Goal: Manage account settings

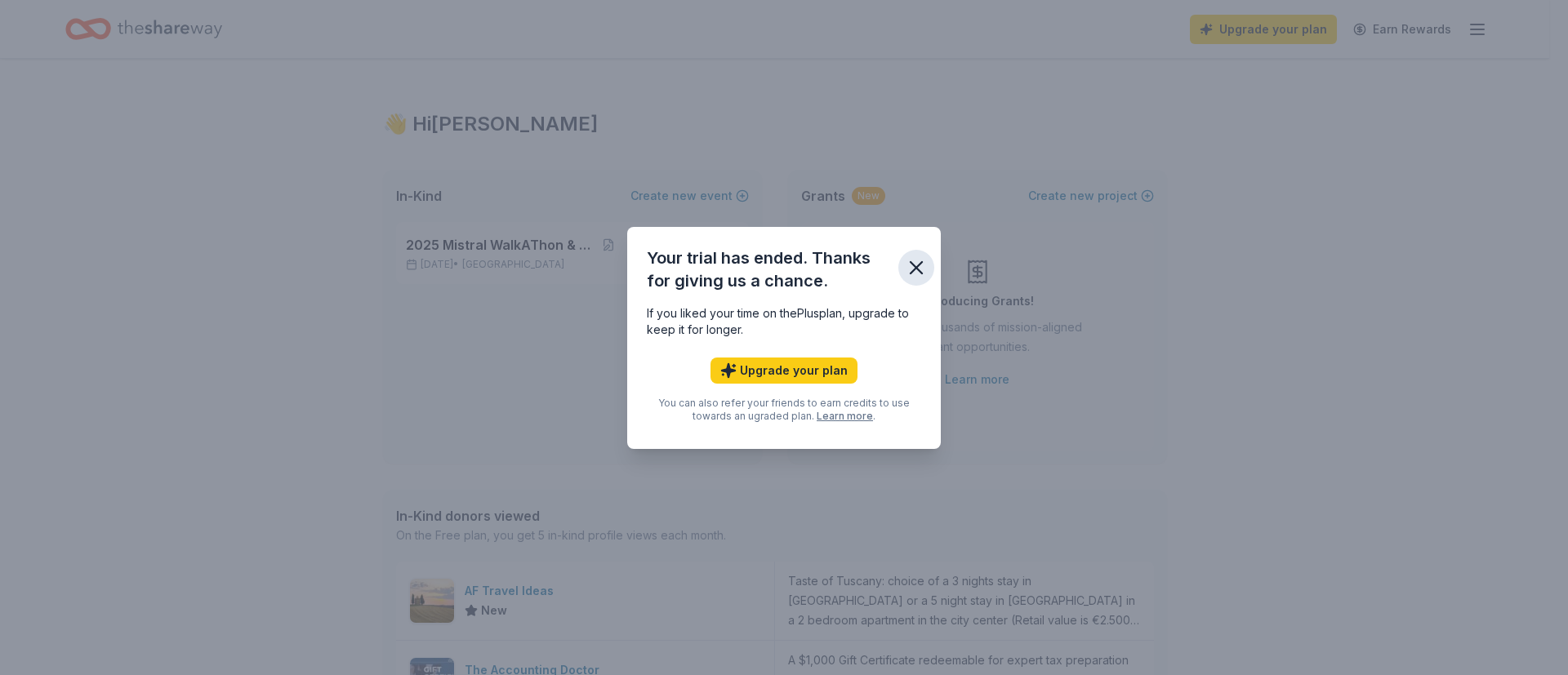
click at [913, 266] on icon "button" at bounding box center [916, 268] width 23 height 23
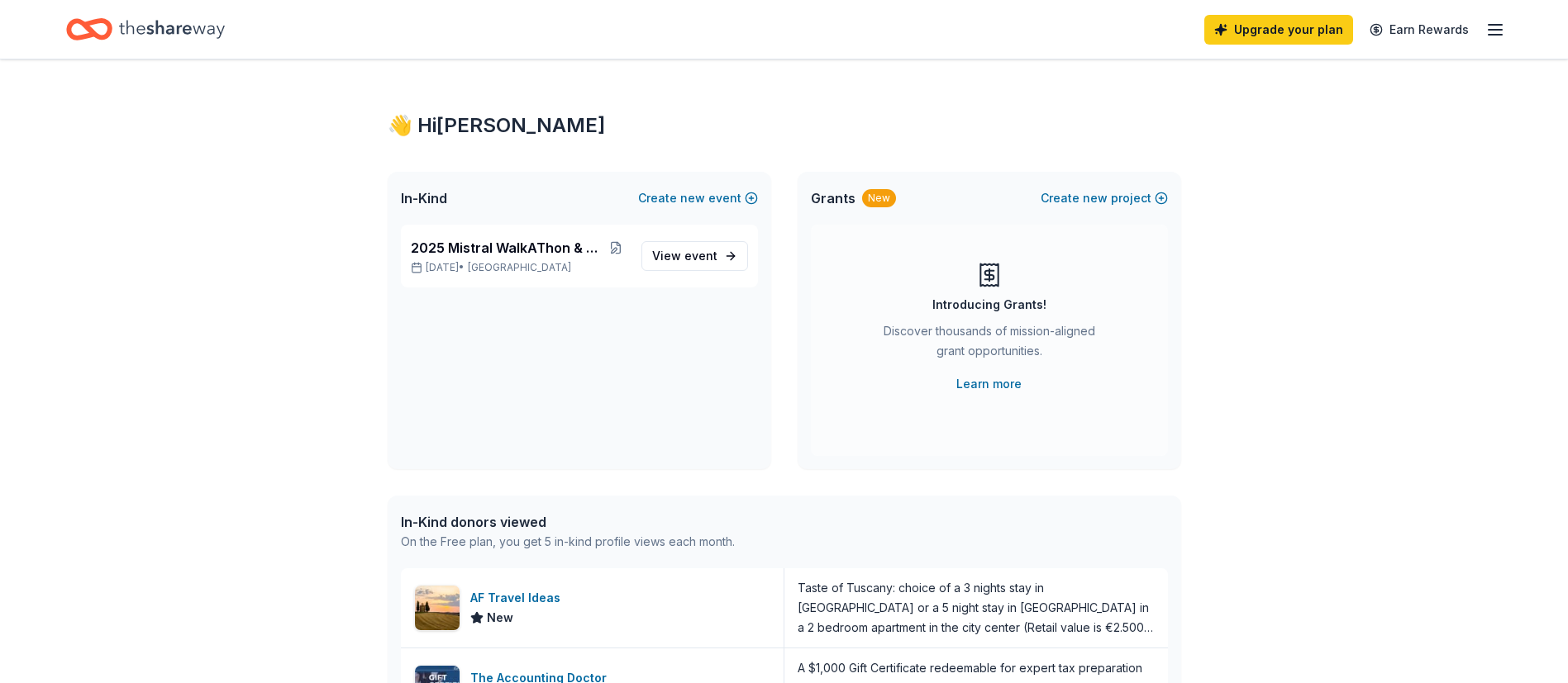
click at [1496, 30] on line "button" at bounding box center [1495, 30] width 14 height 0
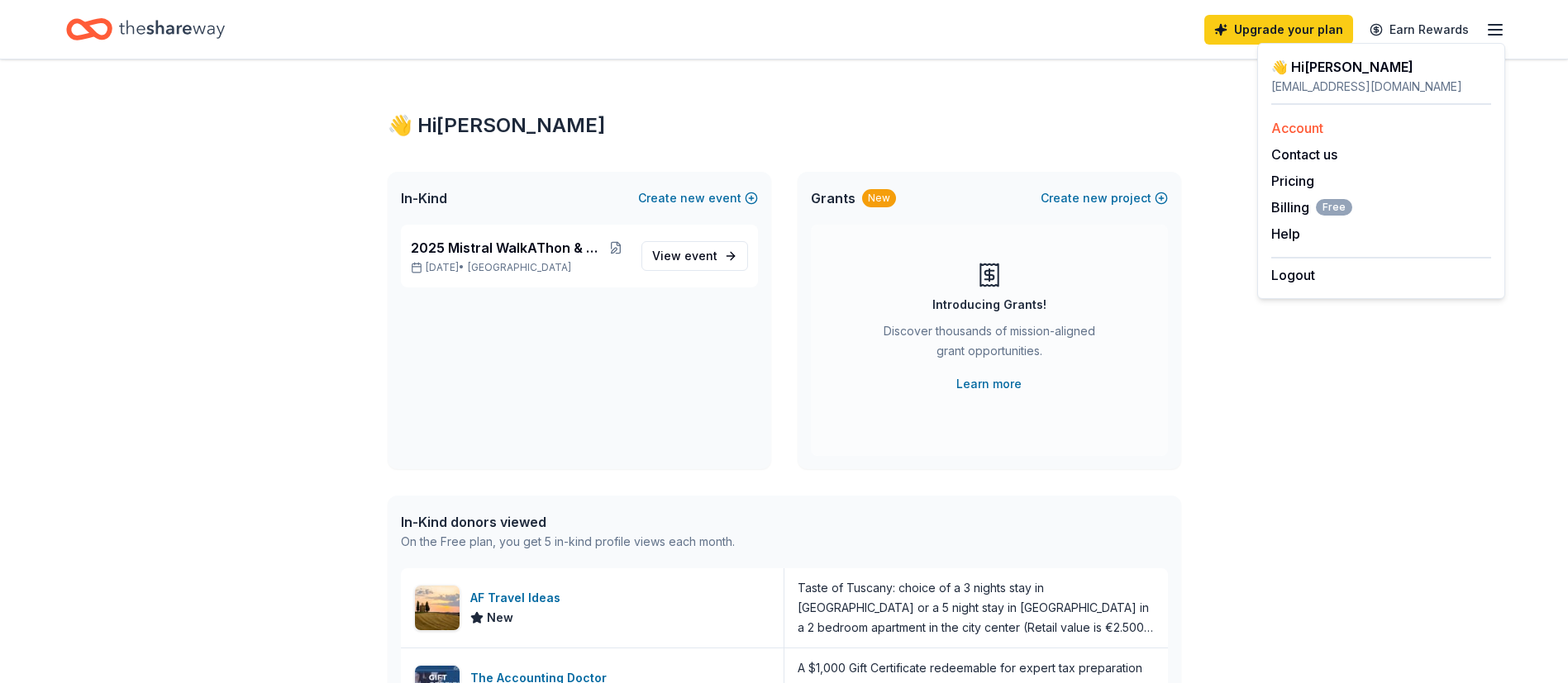
click at [1304, 132] on link "Account" at bounding box center [1297, 128] width 52 height 16
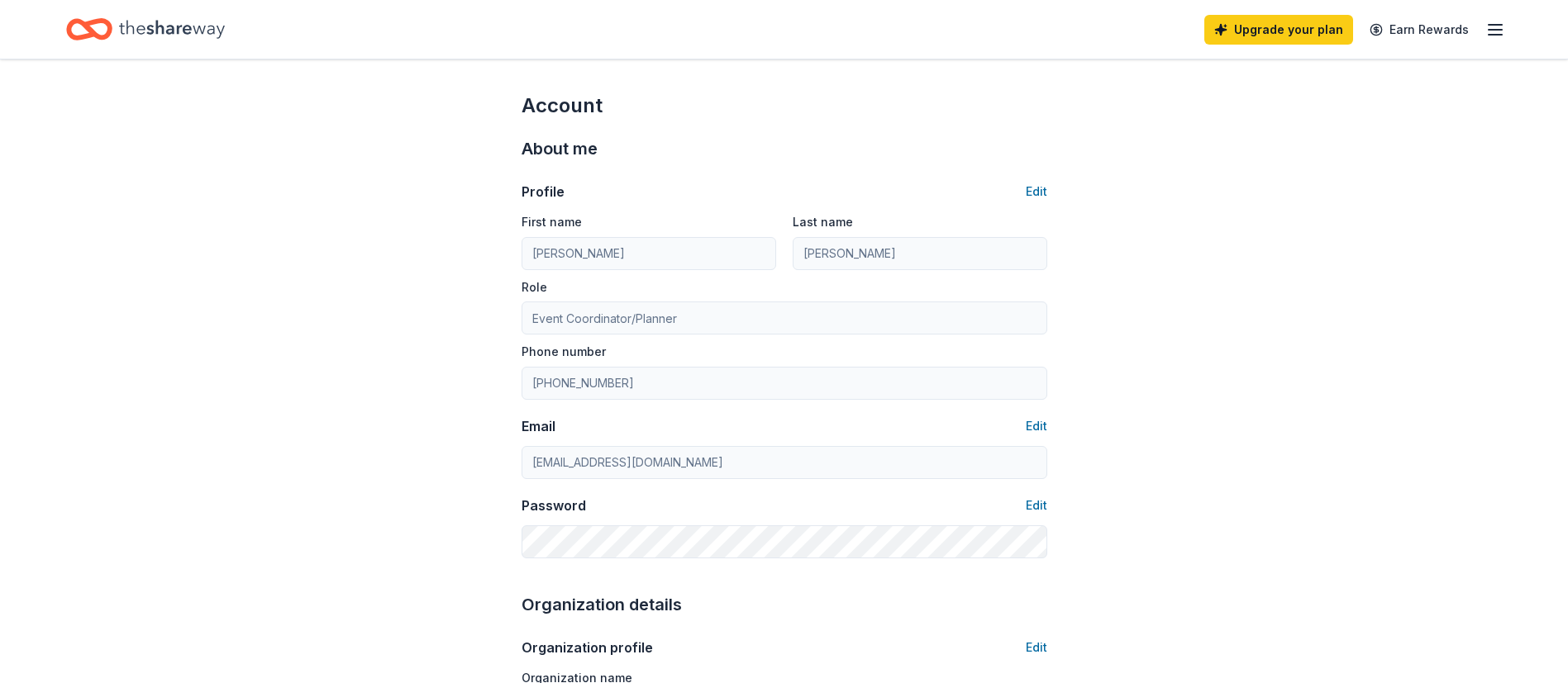
click at [1491, 32] on icon "button" at bounding box center [1495, 29] width 19 height 19
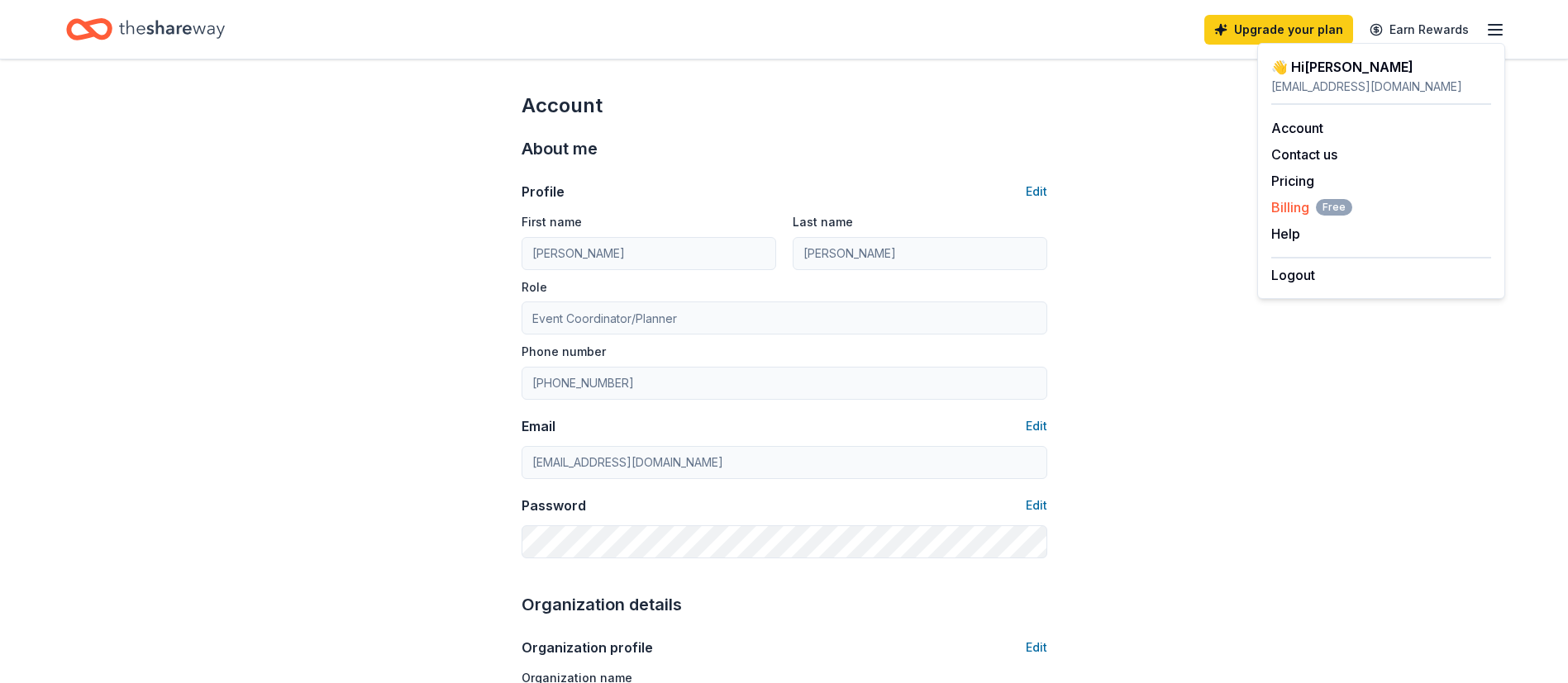
click at [1291, 204] on span "Billing Free" at bounding box center [1312, 207] width 81 height 19
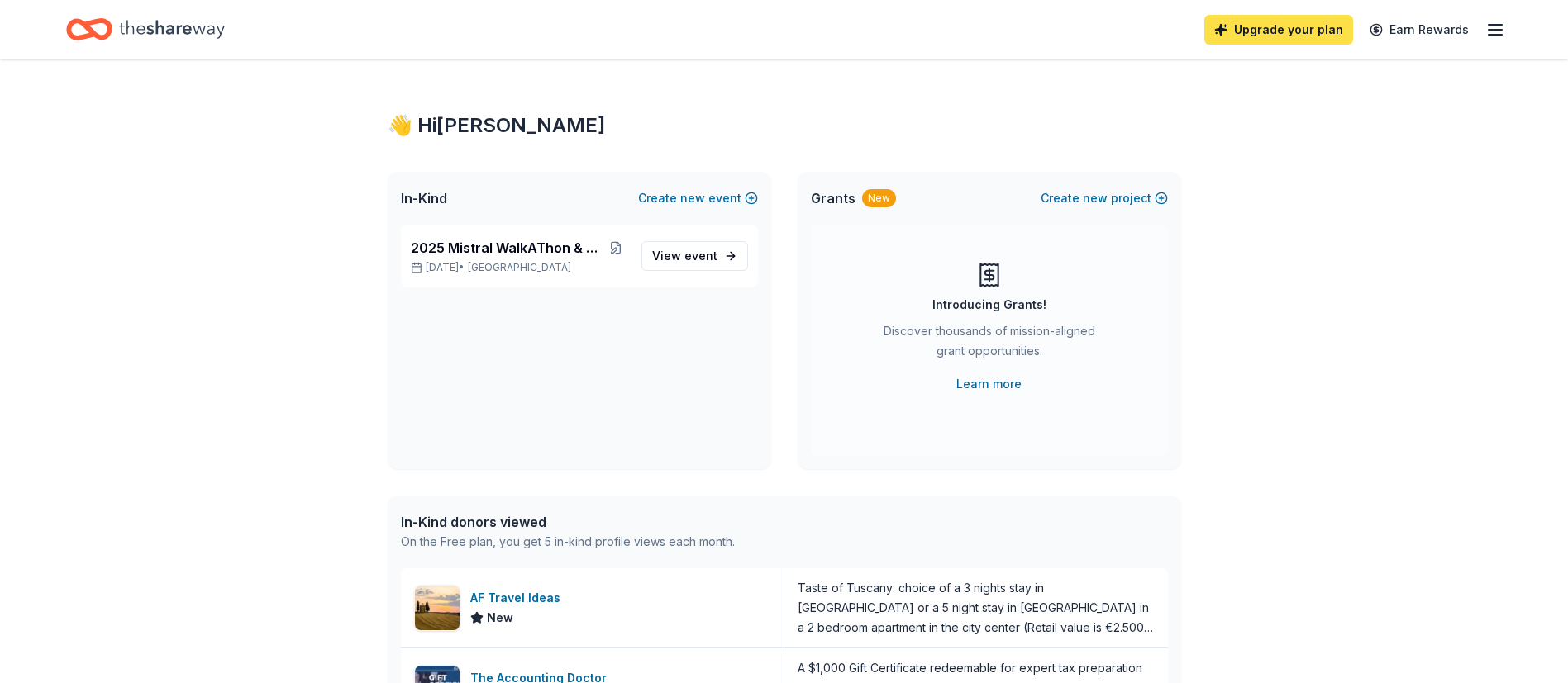
click at [1329, 29] on link "Upgrade your plan" at bounding box center [1279, 29] width 149 height 30
click at [1487, 31] on icon "button" at bounding box center [1495, 29] width 19 height 19
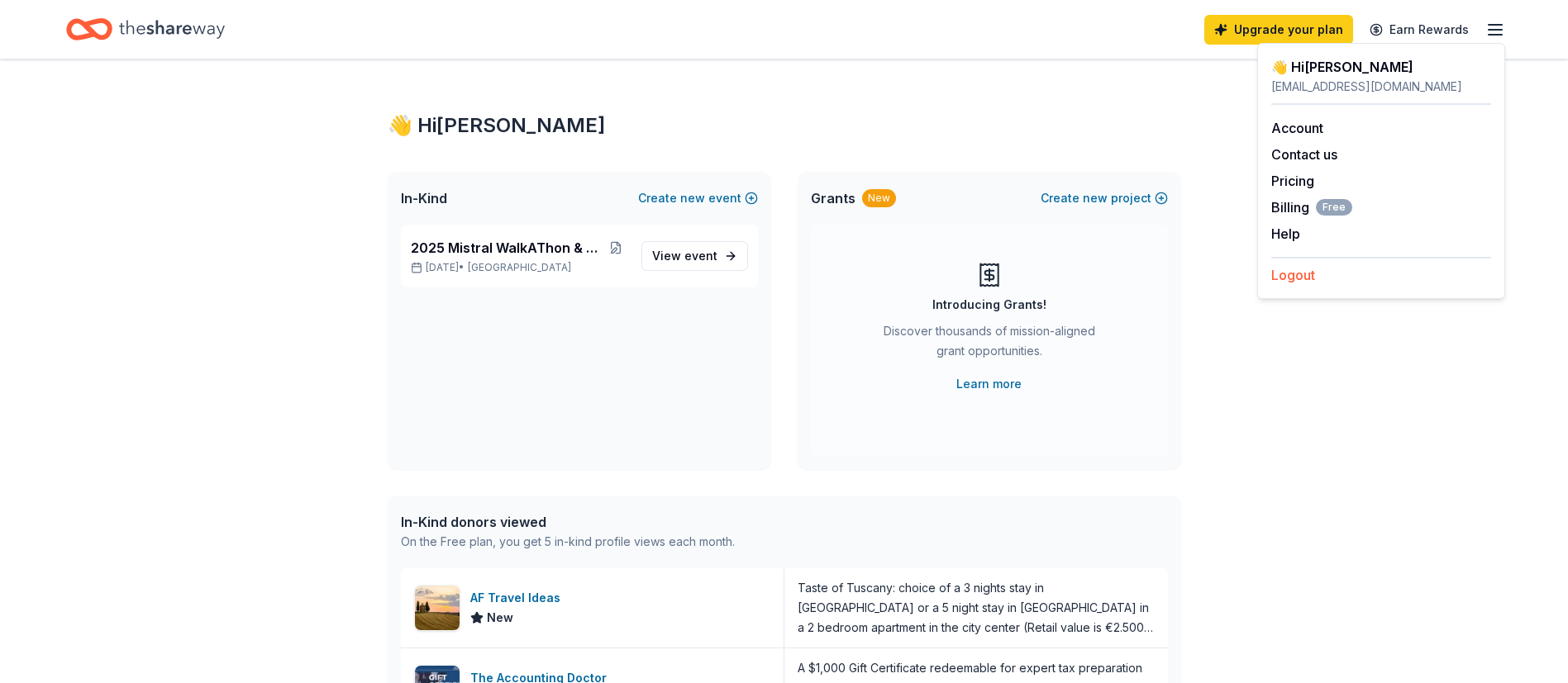
click at [1292, 279] on button "Logout" at bounding box center [1292, 275] width 44 height 19
